Goal: Task Accomplishment & Management: Complete application form

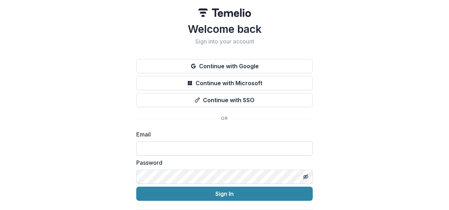
click at [264, 152] on input at bounding box center [224, 148] width 177 height 14
type input "**********"
click at [136, 186] on button "Sign In" at bounding box center [224, 193] width 177 height 14
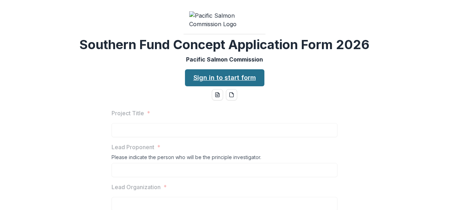
click at [207, 86] on link "Sign in to start form" at bounding box center [224, 77] width 79 height 17
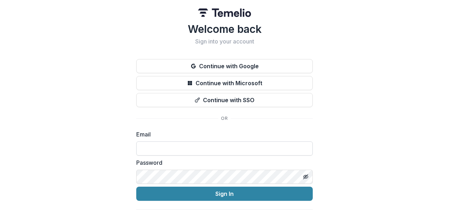
click at [207, 148] on input at bounding box center [224, 148] width 177 height 14
type input "**********"
click at [136, 186] on button "Sign In" at bounding box center [224, 193] width 177 height 14
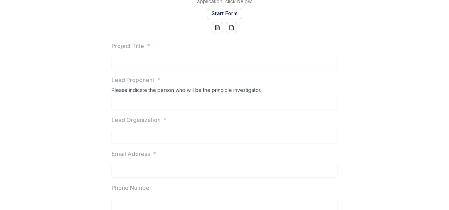
scroll to position [134, 0]
click at [220, 18] on button "Start Form" at bounding box center [224, 12] width 35 height 11
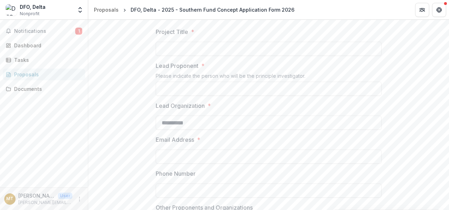
scroll to position [138, 0]
click at [301, 54] on input "Project Title *" at bounding box center [269, 47] width 226 height 14
paste input "**********"
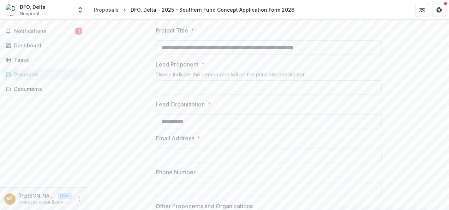
type input "**********"
click at [196, 94] on input "Lead Proponent *" at bounding box center [269, 87] width 226 height 14
type input "**********"
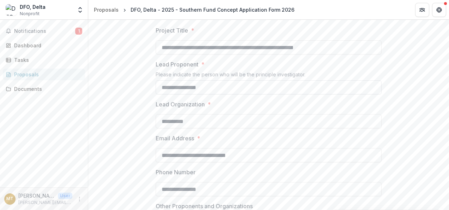
type input "**********"
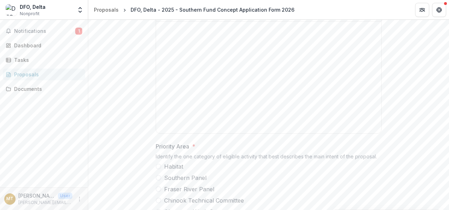
scroll to position [364, 0]
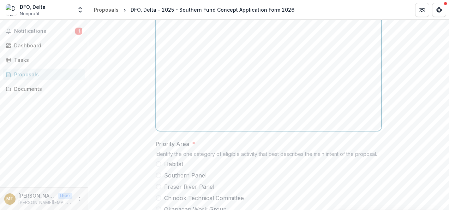
click at [289, 85] on div at bounding box center [269, 75] width 220 height 106
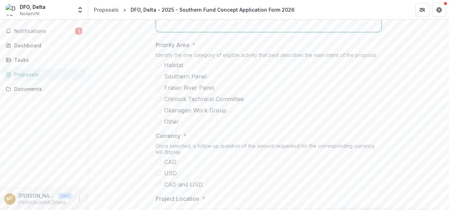
scroll to position [464, 0]
click at [158, 90] on span at bounding box center [159, 87] width 6 height 6
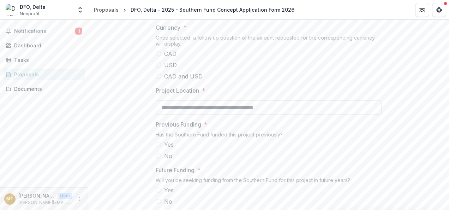
scroll to position [574, 0]
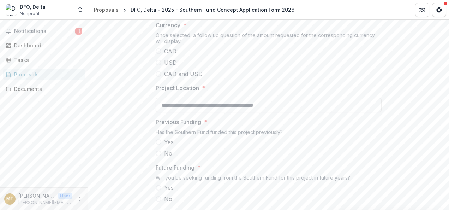
click at [159, 54] on span at bounding box center [159, 51] width 6 height 6
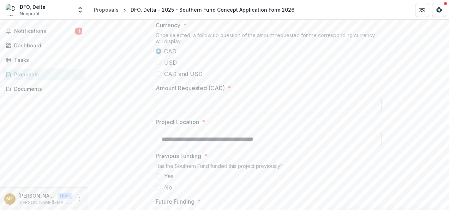
click at [227, 112] on input "Amount Requested (CAD) *" at bounding box center [269, 105] width 226 height 14
type input "********"
drag, startPoint x: 298, startPoint y: 188, endPoint x: 146, endPoint y: 191, distance: 152.2
click at [192, 146] on input "**********" at bounding box center [269, 139] width 226 height 14
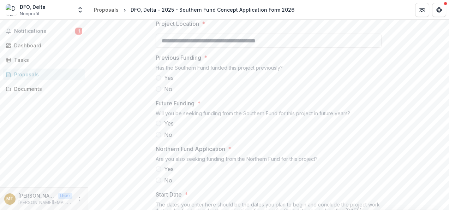
scroll to position [677, 0]
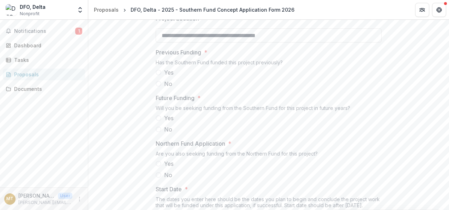
type input "**********"
click at [157, 86] on span at bounding box center [159, 84] width 6 height 6
click at [159, 132] on span at bounding box center [159, 129] width 6 height 6
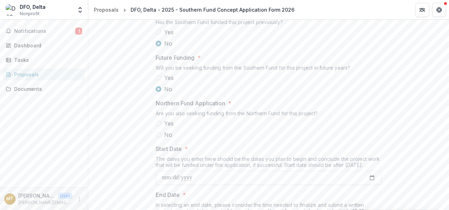
scroll to position [783, 0]
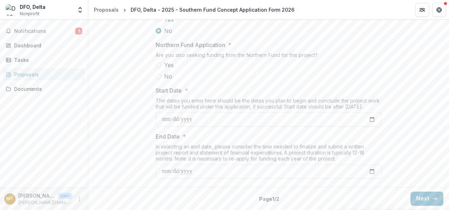
click at [159, 80] on label "No" at bounding box center [269, 76] width 226 height 8
click at [371, 126] on input "Start Date *" at bounding box center [269, 119] width 226 height 14
type input "**********"
drag, startPoint x: 446, startPoint y: 176, endPoint x: 449, endPoint y: 191, distance: 15.1
click at [449, 191] on html "**********" at bounding box center [224, 105] width 449 height 210
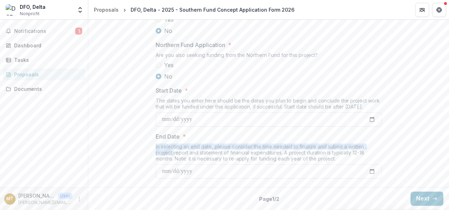
click at [367, 171] on input "End Date *" at bounding box center [269, 171] width 226 height 14
type input "**********"
click at [422, 200] on button "Next" at bounding box center [427, 198] width 33 height 14
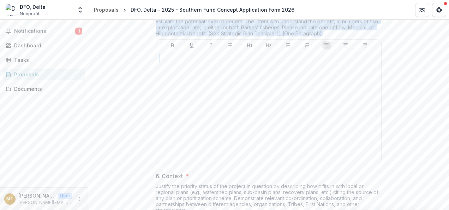
drag, startPoint x: 446, startPoint y: 158, endPoint x: 449, endPoint y: 61, distance: 97.5
click at [449, 61] on html "Skip to content DFO, Delta Nonprofit Team Settings Settings Proposals DFO, Delt…" at bounding box center [224, 105] width 449 height 210
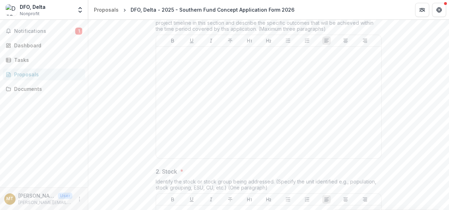
scroll to position [169, 0]
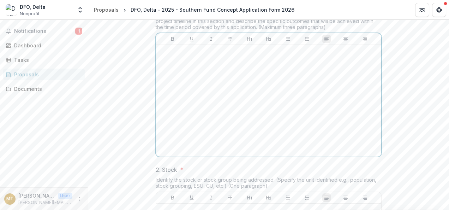
click at [209, 55] on p at bounding box center [269, 52] width 220 height 8
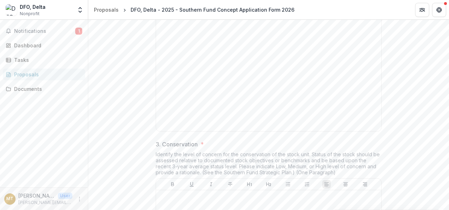
scroll to position [528, 0]
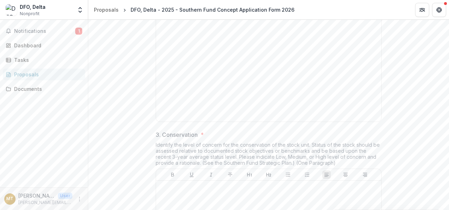
click at [316, 64] on div at bounding box center [268, 66] width 225 height 112
click at [314, 20] on p at bounding box center [269, 17] width 220 height 8
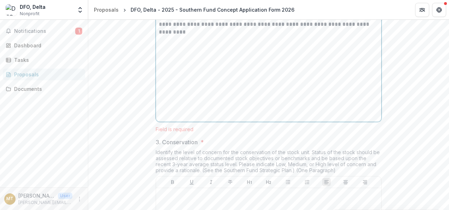
scroll to position [695, 0]
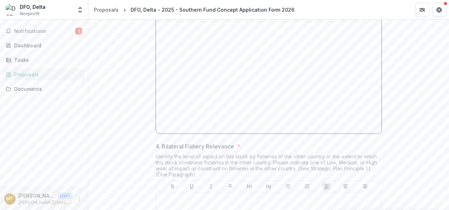
click at [318, 90] on div at bounding box center [269, 77] width 220 height 106
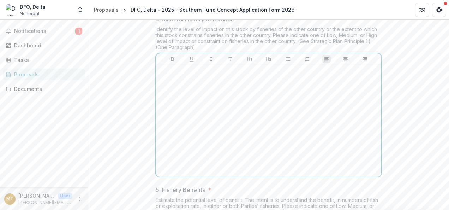
click at [347, 76] on p at bounding box center [269, 72] width 220 height 8
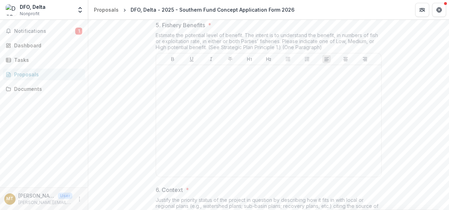
scroll to position [999, 0]
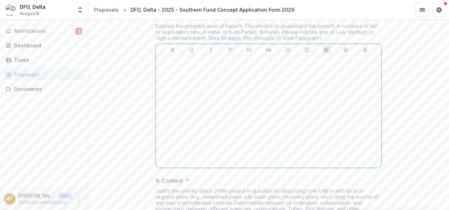
click at [316, 128] on div at bounding box center [269, 112] width 220 height 106
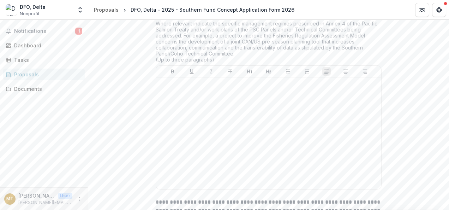
scroll to position [1205, 0]
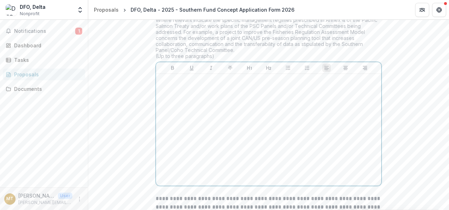
click at [291, 145] on div at bounding box center [269, 130] width 220 height 106
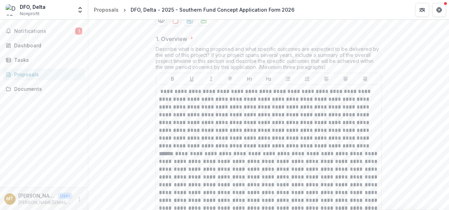
scroll to position [131, 0]
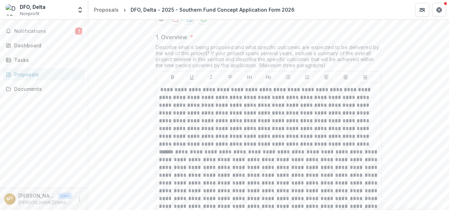
click at [208, 24] on div "AI Assistant" at bounding box center [269, 18] width 226 height 11
click at [204, 22] on icon "download-proposal" at bounding box center [203, 18] width 7 height 7
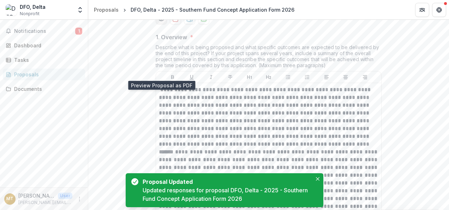
click at [158, 22] on icon "Preview c23f666d-afc7-4398-b45c-a5e51d24ec34-0.pdf" at bounding box center [161, 18] width 7 height 7
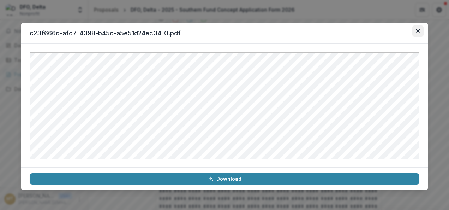
click at [418, 35] on button "Close" at bounding box center [417, 30] width 11 height 11
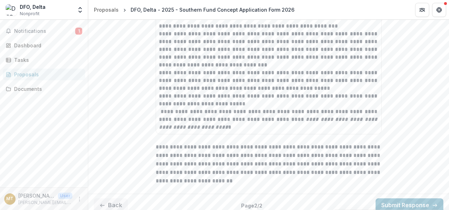
scroll to position [1322, 0]
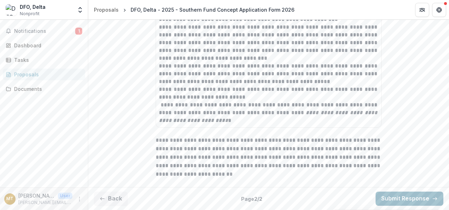
click at [405, 194] on button "Submit Response" at bounding box center [410, 198] width 68 height 14
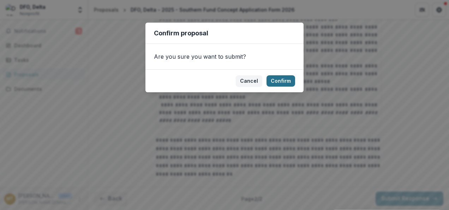
click at [282, 80] on button "Confirm" at bounding box center [281, 80] width 29 height 11
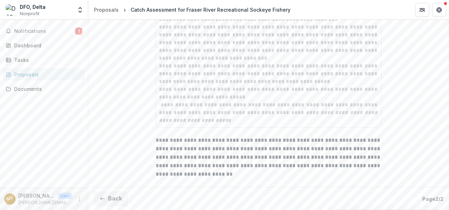
scroll to position [1336, 0]
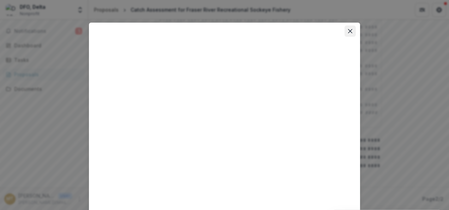
click at [351, 30] on icon "Close" at bounding box center [350, 31] width 4 height 4
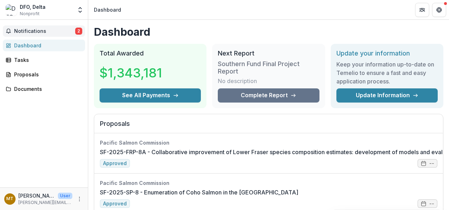
click at [22, 32] on span "Notifications" at bounding box center [44, 31] width 61 height 6
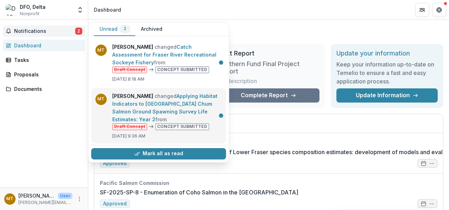
click at [173, 109] on link "Applying Habitat Indicators to Fraser River Chum Salmon Ground Spawning Survey …" at bounding box center [164, 107] width 105 height 29
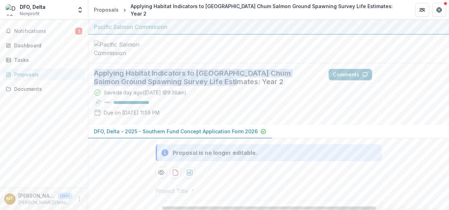
drag, startPoint x: 95, startPoint y: 125, endPoint x: 202, endPoint y: 135, distance: 106.7
click at [202, 86] on h2 "Applying Habitat Indicators to Fraser River Chum Salmon Ground Spawning Survey …" at bounding box center [205, 77] width 223 height 17
copy h2 "Applying Habitat Indicators to Fraser River Chum Salmon Ground Spawning Survey …"
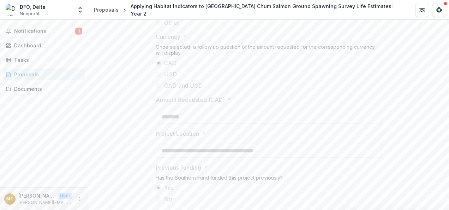
scroll to position [587, 0]
